Goal: Information Seeking & Learning: Learn about a topic

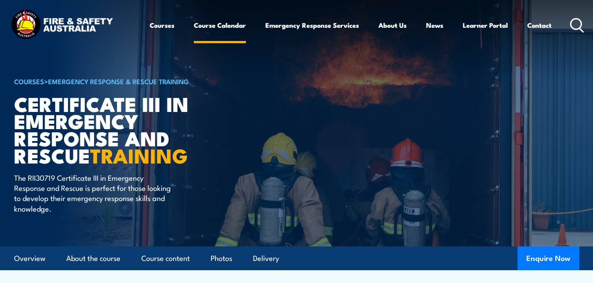
click at [220, 26] on link "Course Calendar" at bounding box center [220, 25] width 52 height 21
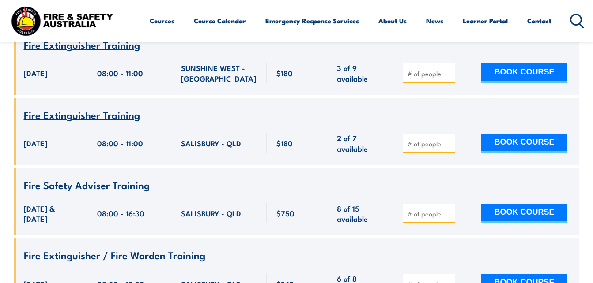
scroll to position [5543, 0]
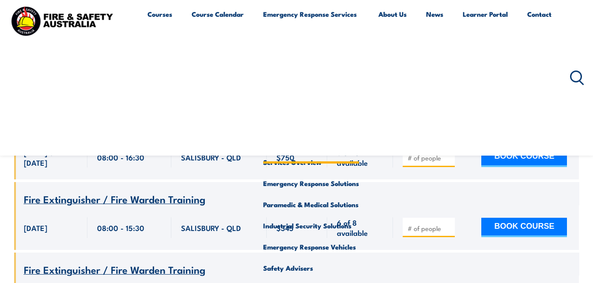
click at [329, 15] on link "Emergency Response Services" at bounding box center [311, 78] width 96 height 148
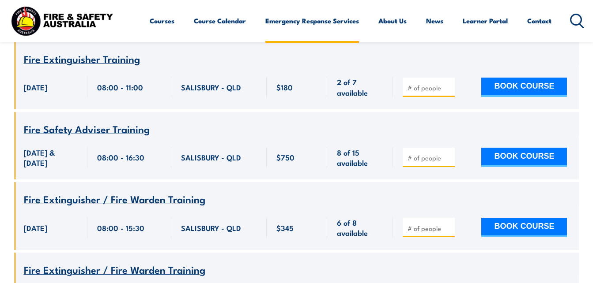
click at [322, 17] on link "Emergency Response Services" at bounding box center [312, 20] width 94 height 21
click at [426, 20] on link "News" at bounding box center [434, 20] width 17 height 21
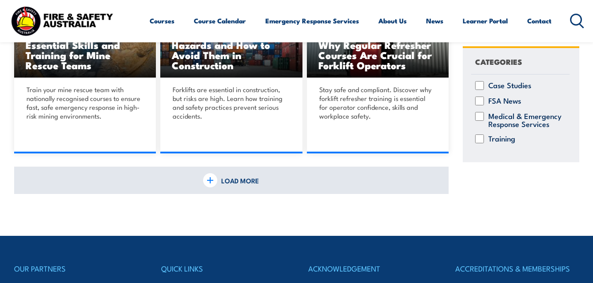
scroll to position [640, 0]
